Goal: Information Seeking & Learning: Learn about a topic

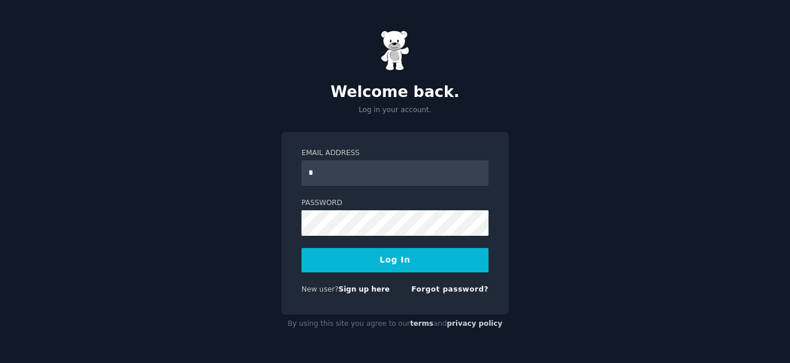
type input "**********"
click at [428, 264] on button "Log In" at bounding box center [395, 260] width 187 height 24
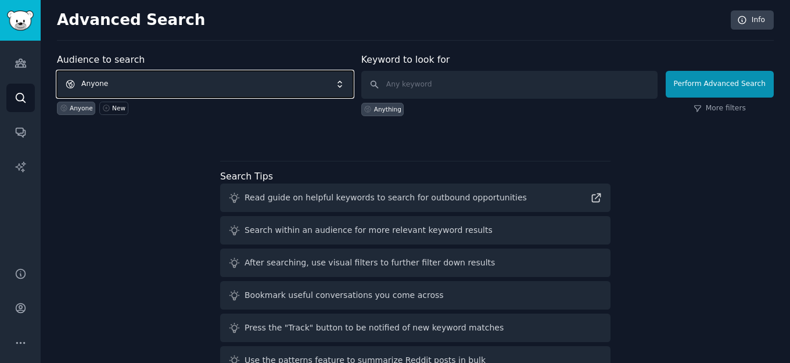
click at [296, 80] on span "Anyone" at bounding box center [205, 84] width 296 height 27
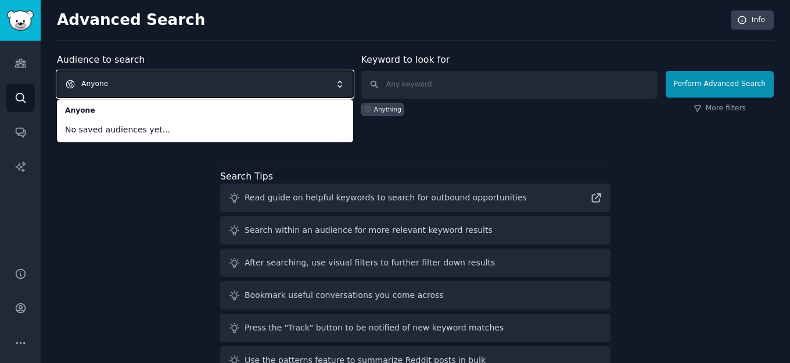
click at [147, 164] on div "Audience to search Anyone Anyone No saved audiences yet... Anyone New Keyword t…" at bounding box center [415, 216] width 717 height 327
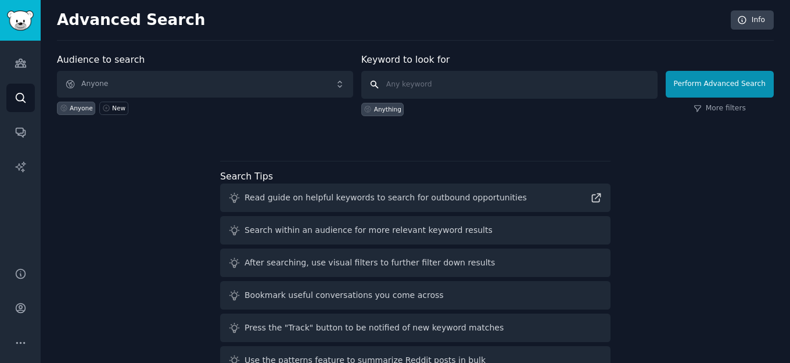
click at [496, 83] on input "text" at bounding box center [509, 85] width 296 height 28
click at [595, 196] on icon at bounding box center [596, 198] width 12 height 12
click at [487, 85] on input "text" at bounding box center [509, 85] width 296 height 28
type input "school [PERSON_NAME] ideas"
click button "Perform Advanced Search" at bounding box center [720, 84] width 108 height 27
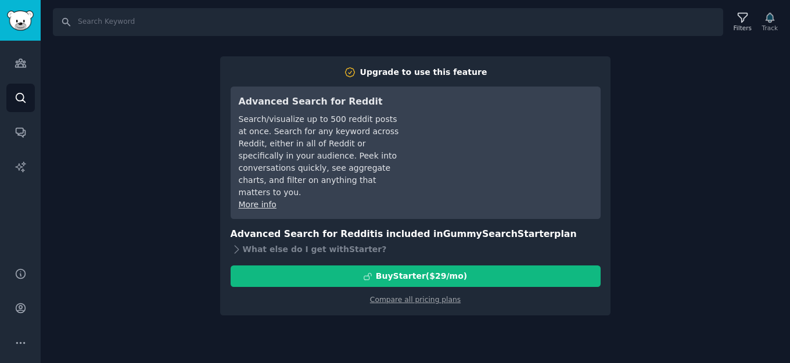
click at [722, 136] on div "Search Filters Track Upgrade to use this feature Advanced Search for Reddit Sea…" at bounding box center [416, 181] width 750 height 363
